Goal: Task Accomplishment & Management: Use online tool/utility

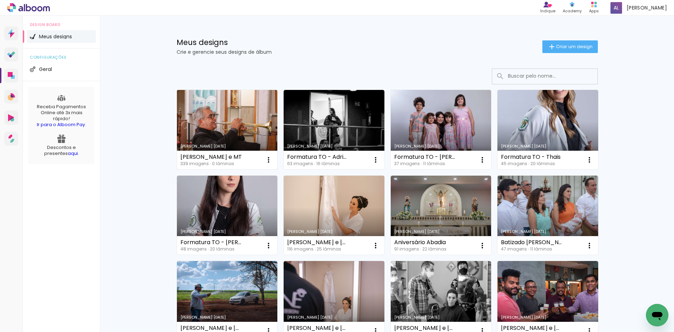
click at [189, 120] on link "[PERSON_NAME] [DATE]" at bounding box center [227, 129] width 101 height 79
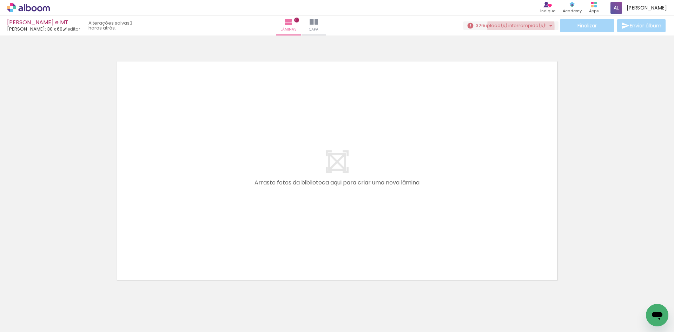
click at [518, 27] on span "upload(s) interrompido(s)!" at bounding box center [515, 25] width 62 height 7
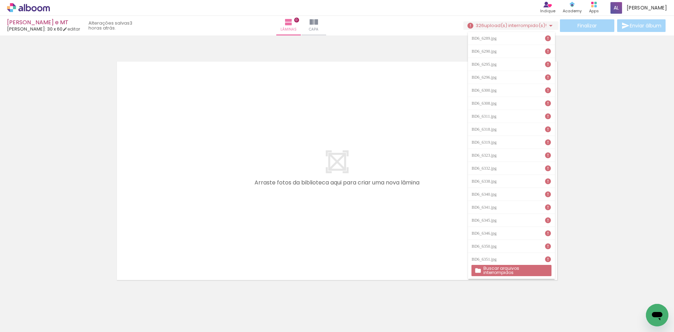
scroll to position [0, 12707]
click at [618, 239] on div at bounding box center [337, 161] width 674 height 247
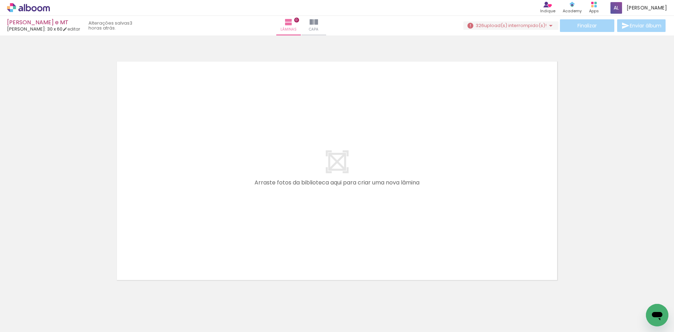
scroll to position [0, 0]
